Goal: Task Accomplishment & Management: Complete application form

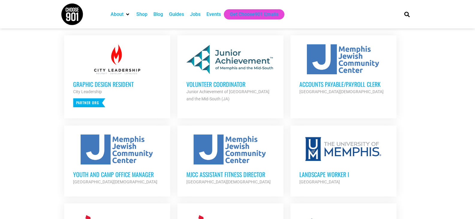
scroll to position [240, 0]
click at [224, 82] on h3 "Volunteer Coordinator" at bounding box center [230, 84] width 88 height 8
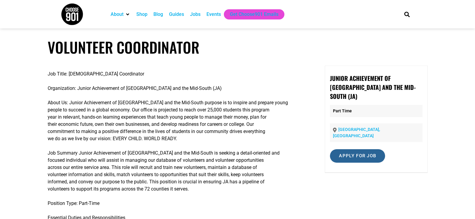
click at [348, 149] on input "Apply for job" at bounding box center [357, 155] width 55 height 13
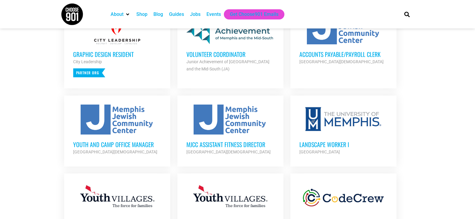
scroll to position [270, 0]
click at [336, 143] on h3 "Landscape Worker I" at bounding box center [343, 144] width 88 height 8
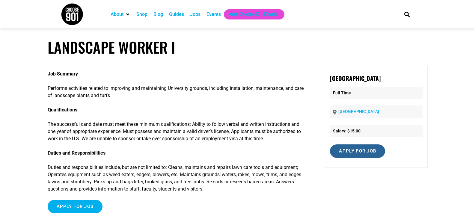
click at [356, 154] on input "Apply for job" at bounding box center [357, 150] width 55 height 13
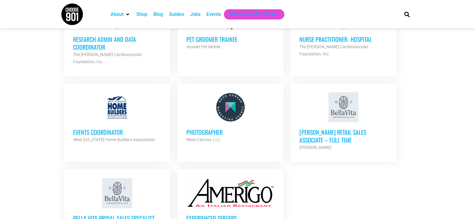
scroll to position [659, 0]
